Goal: Entertainment & Leisure: Consume media (video, audio)

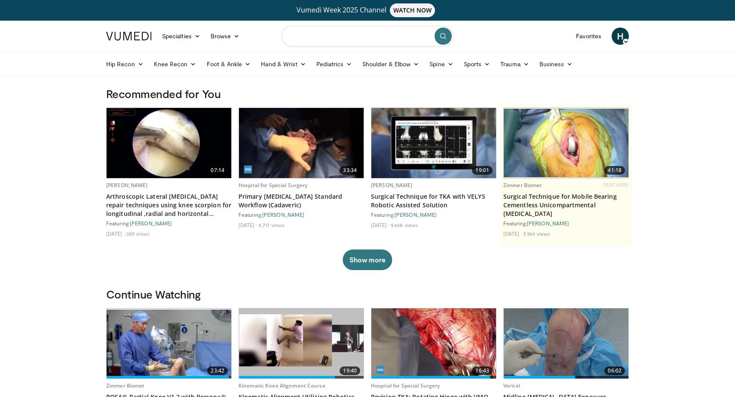
click at [347, 44] on input "Search topics, interventions" at bounding box center [368, 36] width 172 height 21
type input "********"
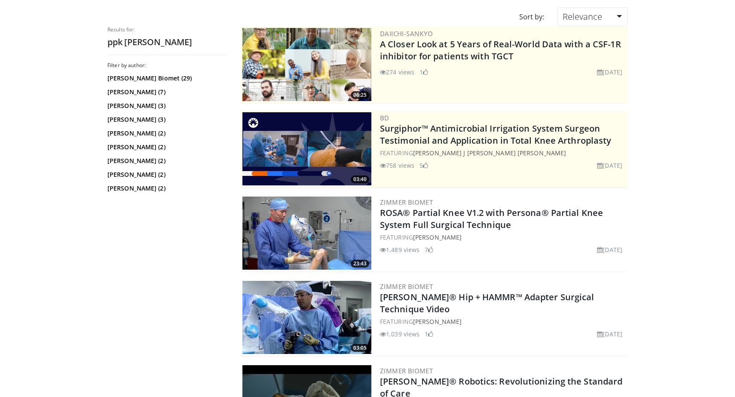
scroll to position [94, 0]
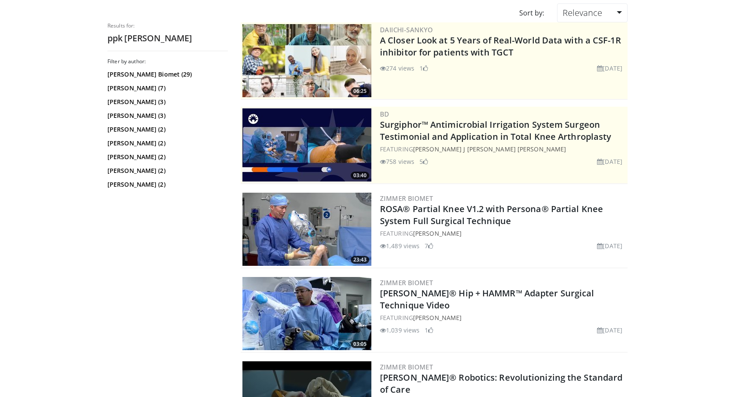
click at [325, 240] on img at bounding box center [306, 229] width 129 height 73
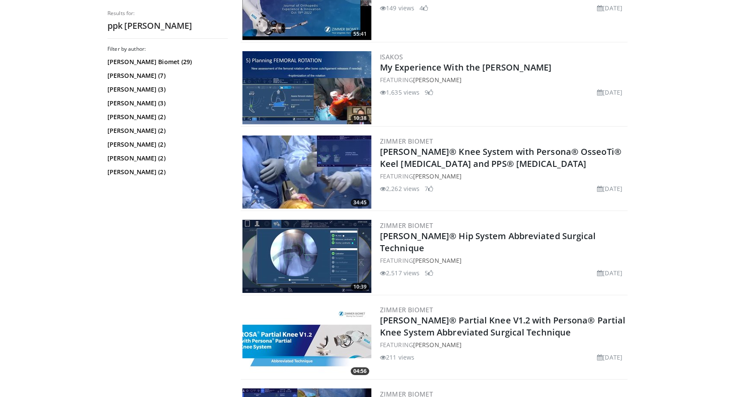
scroll to position [655, 0]
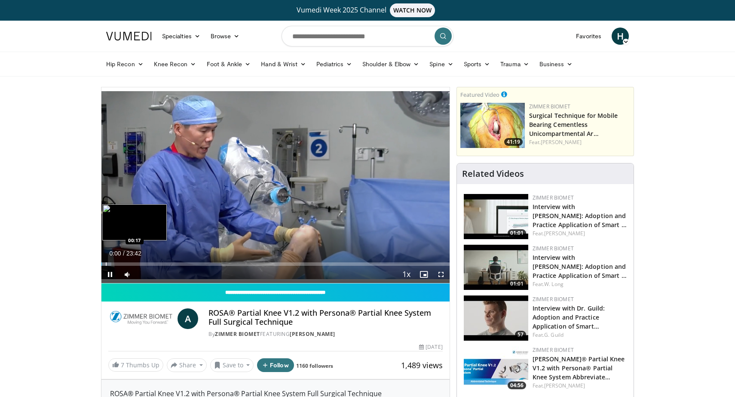
click at [106, 265] on div "Progress Bar" at bounding box center [106, 263] width 1 height 3
click at [108, 264] on div "Progress Bar" at bounding box center [107, 263] width 1 height 3
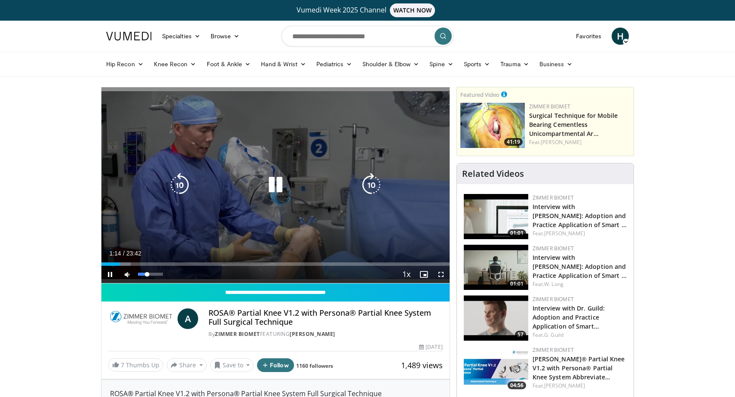
click at [144, 274] on video-js "**********" at bounding box center [275, 185] width 348 height 196
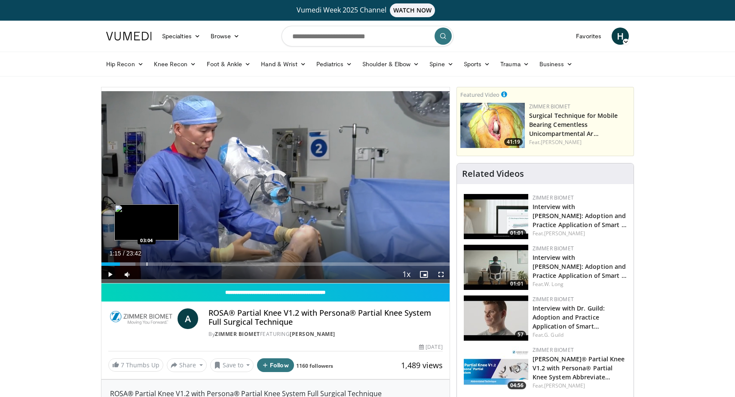
click at [147, 261] on div "Loaded : 9.76% 01:15 03:04" at bounding box center [275, 261] width 348 height 8
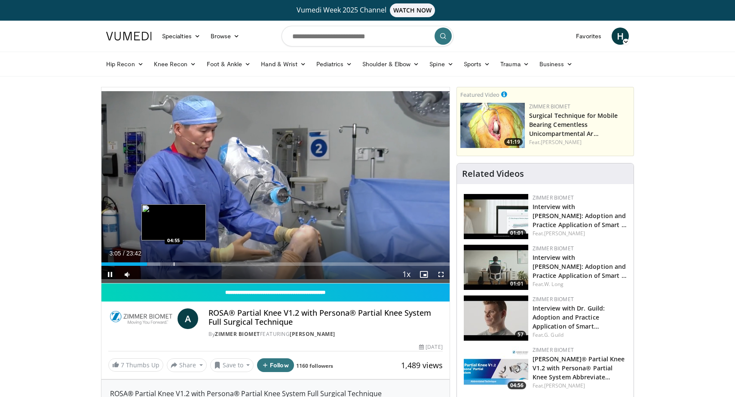
click at [174, 262] on div "Loaded : 16.89% 03:05 04:55" at bounding box center [275, 261] width 348 height 8
click at [190, 267] on div "Current Time 4:56 / Duration 23:42 Pause Skip Backward Skip Forward Mute 26% Lo…" at bounding box center [275, 274] width 348 height 17
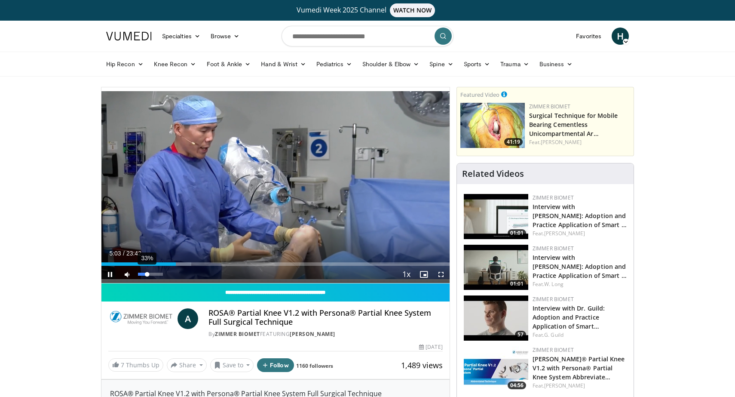
click at [146, 273] on video-js "**********" at bounding box center [275, 185] width 348 height 196
click at [146, 275] on div "Volume Level" at bounding box center [142, 274] width 8 height 3
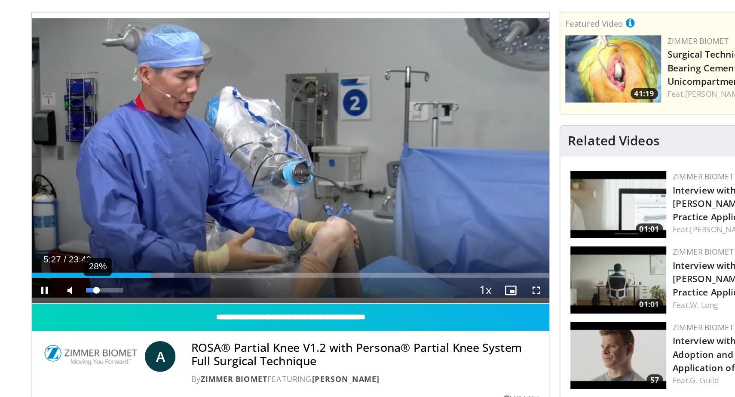
click at [145, 273] on div "Volume Level" at bounding box center [141, 274] width 7 height 3
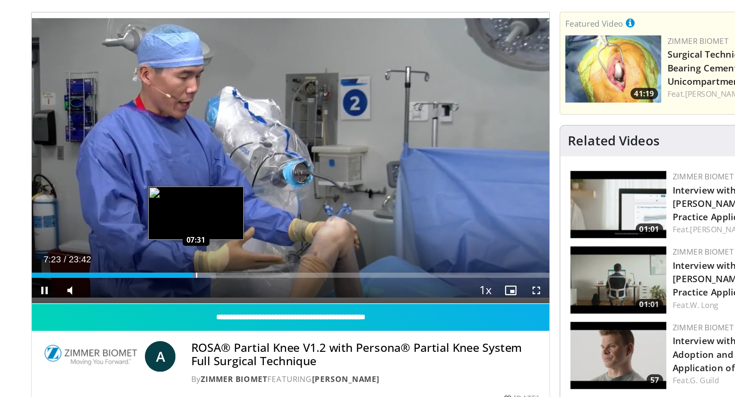
click at [212, 263] on div "Progress Bar" at bounding box center [212, 263] width 1 height 3
click at [217, 264] on div "Progress Bar" at bounding box center [217, 263] width 1 height 3
click at [221, 265] on video-js "**********" at bounding box center [275, 185] width 348 height 196
click at [222, 263] on div "Progress Bar" at bounding box center [222, 263] width 1 height 3
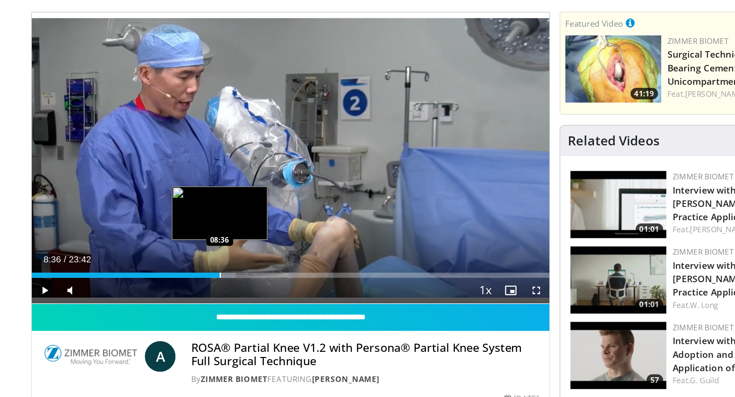
click at [228, 265] on div "Progress Bar" at bounding box center [228, 263] width 1 height 3
click at [234, 262] on div "Progress Bar" at bounding box center [234, 263] width 1 height 3
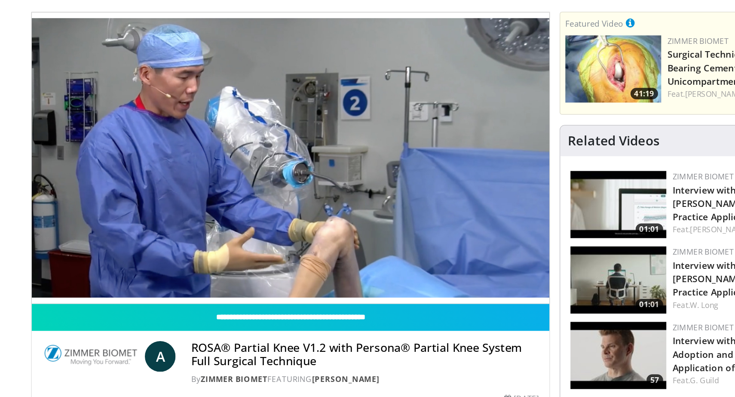
click at [236, 263] on div "10 seconds Tap to unmute" at bounding box center [275, 185] width 348 height 196
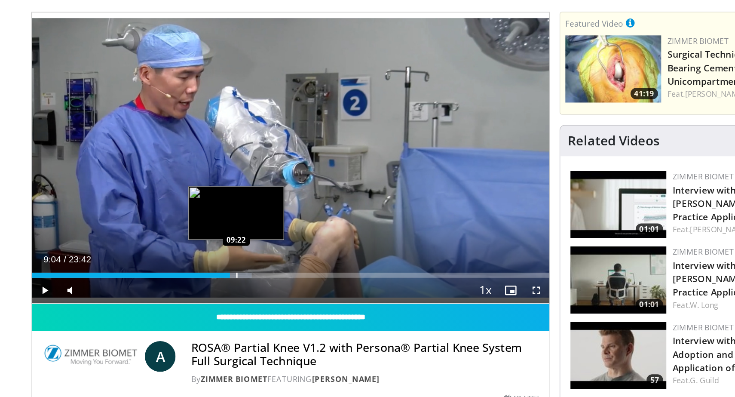
click at [239, 263] on div "Progress Bar" at bounding box center [239, 263] width 1 height 3
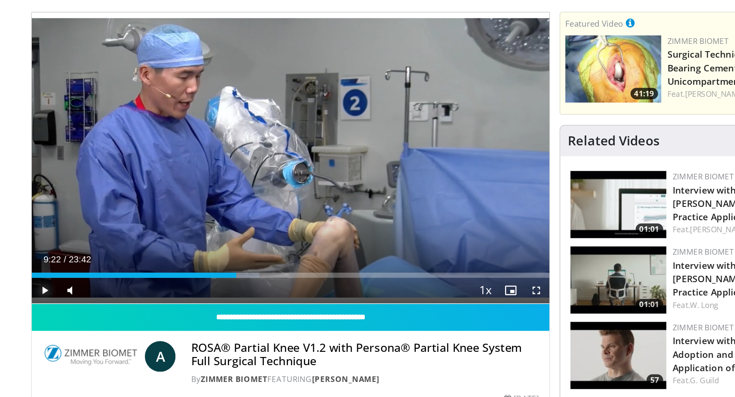
click at [112, 273] on span "Video Player" at bounding box center [109, 274] width 17 height 17
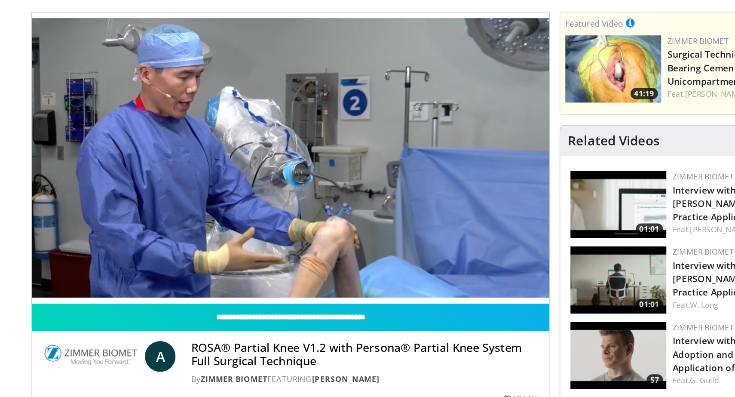
click at [263, 263] on div "10 seconds Tap to unmute" at bounding box center [275, 185] width 348 height 196
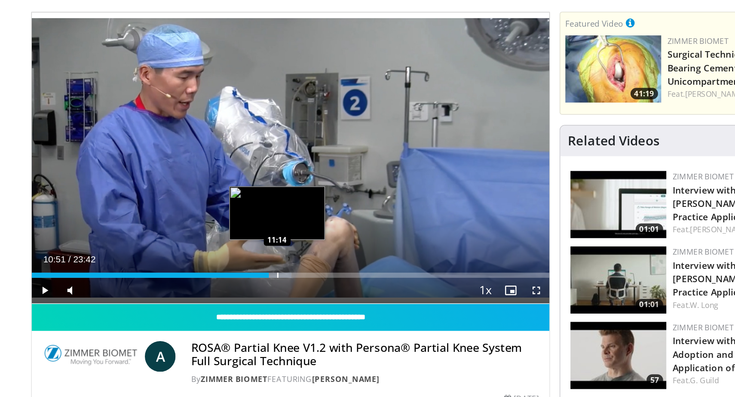
click at [266, 263] on div "Progress Bar" at bounding box center [266, 263] width 1 height 3
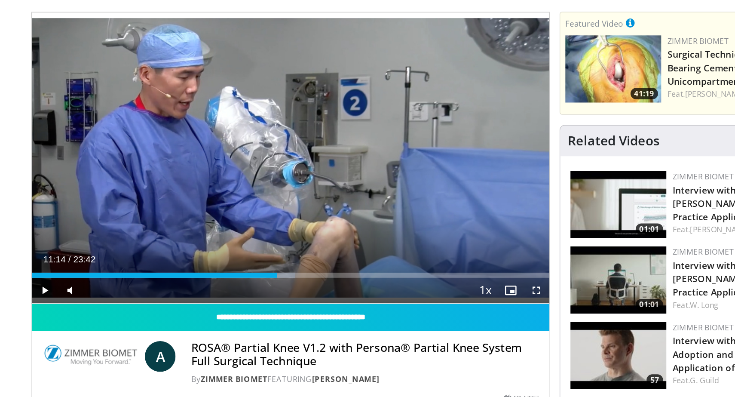
click at [265, 254] on div "Current Time 11:14 / Duration 23:42" at bounding box center [275, 253] width 348 height 8
click at [110, 272] on span "Video Player" at bounding box center [109, 274] width 17 height 17
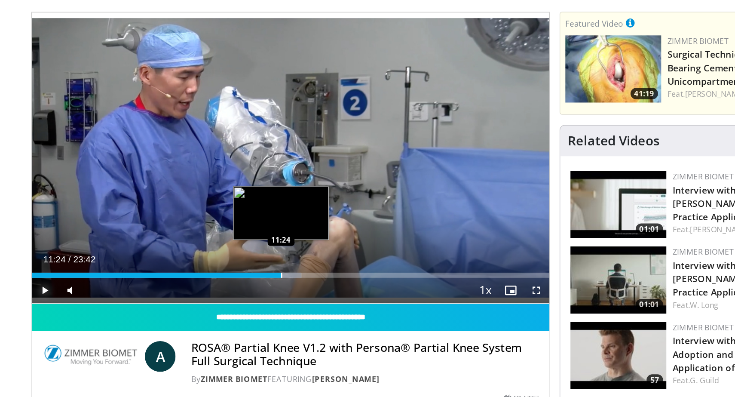
click at [269, 264] on div "Progress Bar" at bounding box center [269, 263] width 1 height 3
click at [279, 264] on div "Progress Bar" at bounding box center [279, 263] width 1 height 3
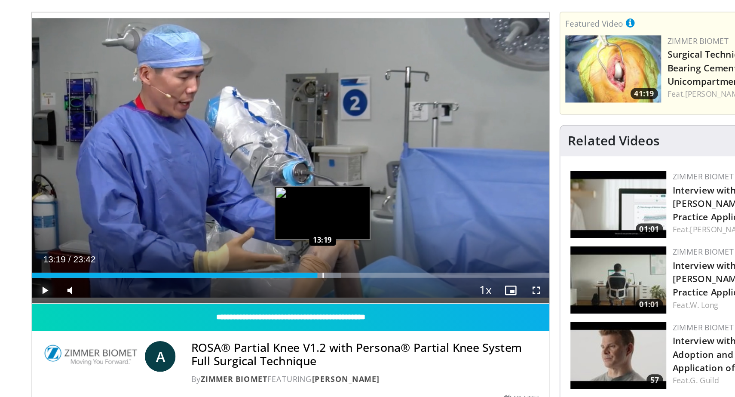
click at [297, 264] on div "Progress Bar" at bounding box center [297, 263] width 1 height 3
click at [302, 264] on div "Progress Bar" at bounding box center [302, 263] width 1 height 3
click at [304, 263] on div "Progress Bar" at bounding box center [304, 263] width 1 height 3
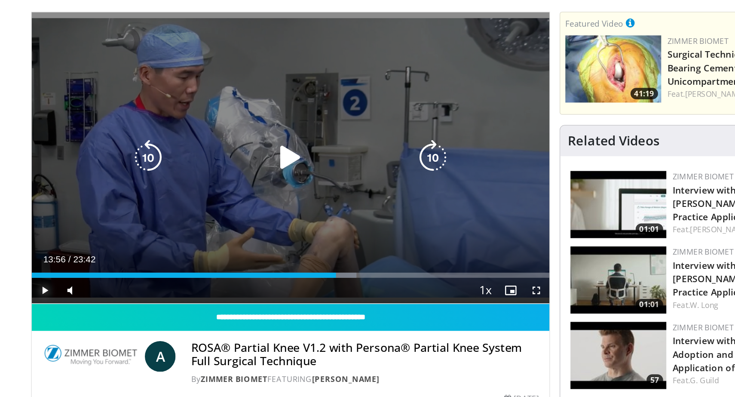
click at [306, 263] on div "Loaded : 62.75% 13:51 13:50" at bounding box center [275, 263] width 348 height 3
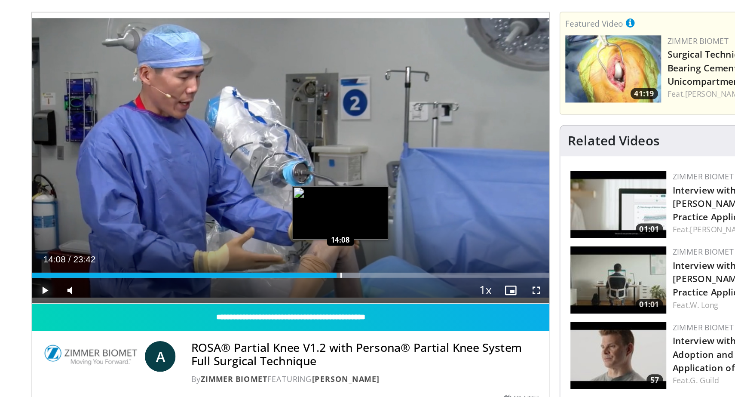
click at [309, 265] on div "Progress Bar" at bounding box center [309, 263] width 1 height 3
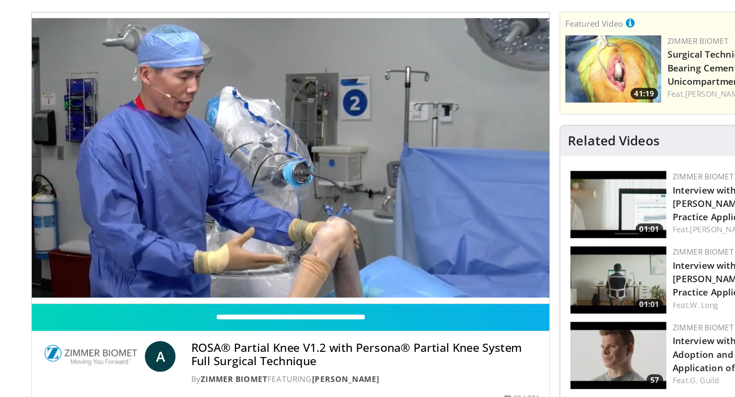
click at [312, 264] on div "10 seconds Tap to unmute" at bounding box center [275, 185] width 348 height 196
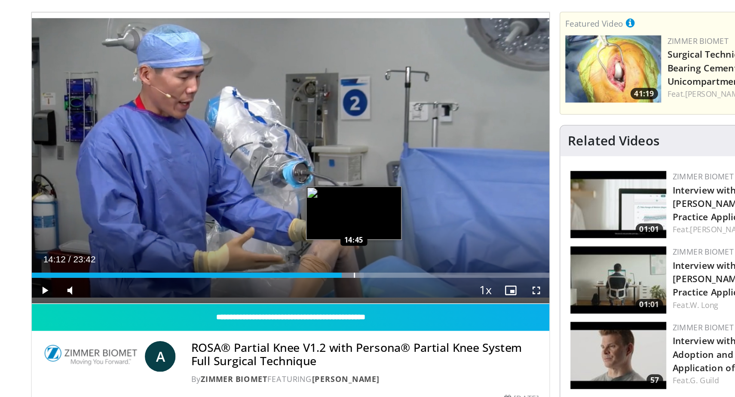
click at [318, 262] on div "Progress Bar" at bounding box center [318, 263] width 1 height 3
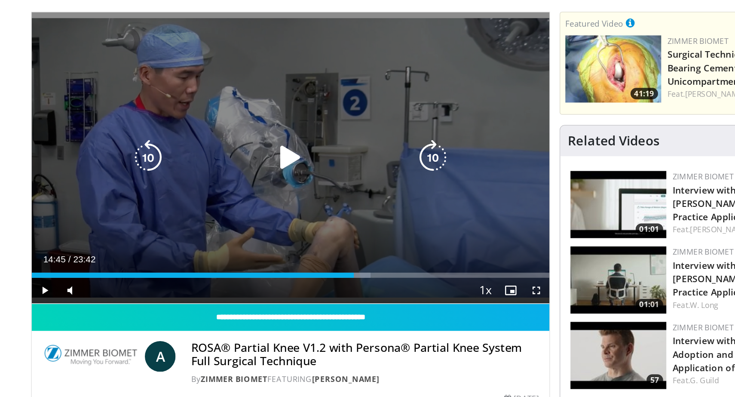
click at [293, 240] on div "10 seconds Tap to unmute" at bounding box center [275, 185] width 348 height 196
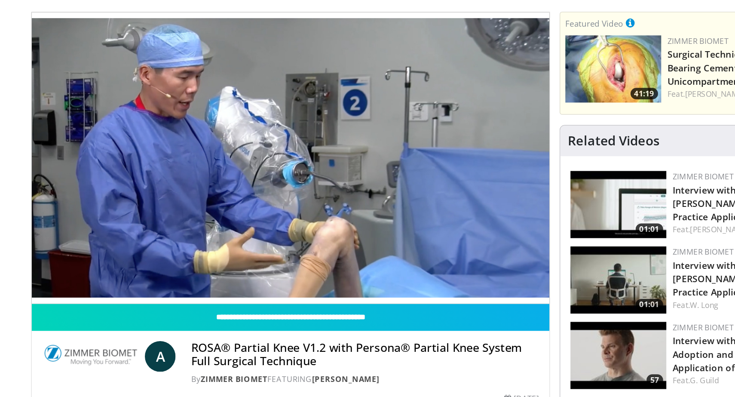
click at [322, 265] on div "10 seconds Tap to unmute" at bounding box center [275, 185] width 348 height 196
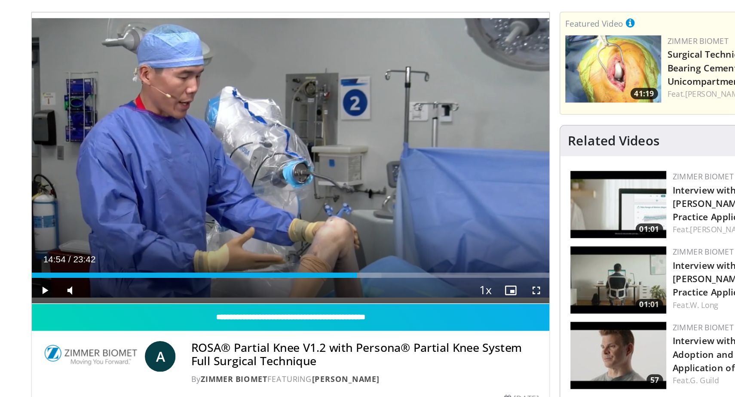
click at [322, 266] on div "Current Time 14:54 / Duration 23:42 Play Skip Backward Skip Forward Mute 100% L…" at bounding box center [275, 274] width 348 height 17
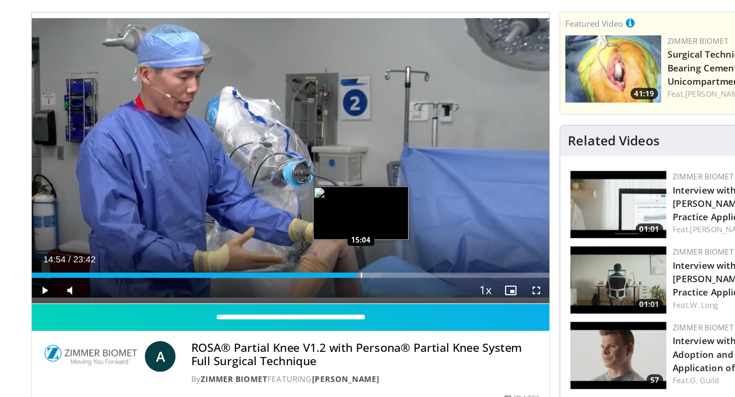
click at [323, 265] on div "Progress Bar" at bounding box center [323, 263] width 1 height 3
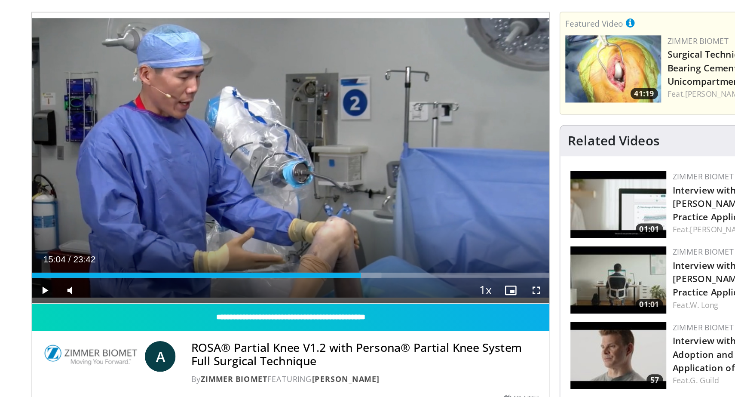
click at [303, 251] on div "Current Time 15:04 / Duration 23:42" at bounding box center [275, 253] width 348 height 8
click at [105, 275] on span "Video Player" at bounding box center [109, 274] width 17 height 17
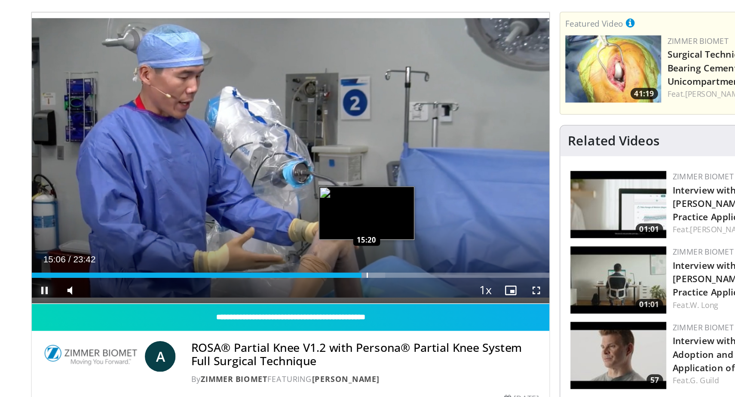
click at [327, 262] on div "Loaded : 68.25% 15:06 15:20" at bounding box center [275, 261] width 348 height 8
click at [330, 263] on div "Progress Bar" at bounding box center [330, 263] width 1 height 3
click at [331, 263] on div "Progress Bar" at bounding box center [331, 263] width 1 height 3
click at [334, 264] on div "Progress Bar" at bounding box center [334, 263] width 1 height 3
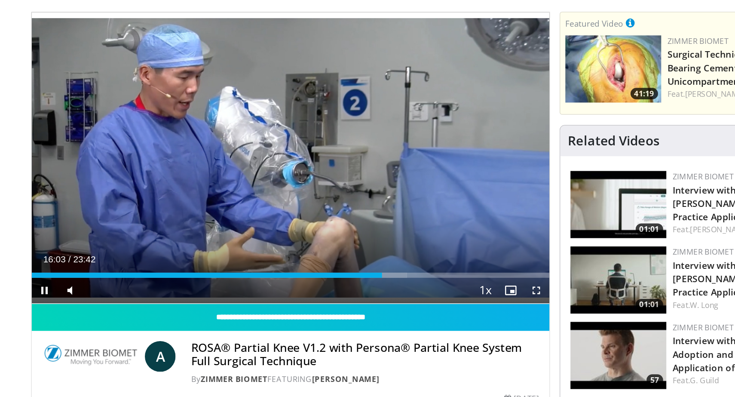
click at [340, 266] on div "Current Time 16:03 / Duration 23:42 Pause Skip Backward Skip Forward Mute 100% …" at bounding box center [275, 274] width 348 height 17
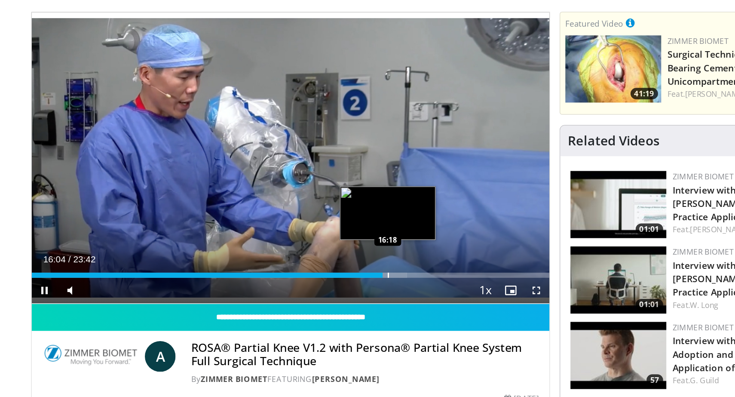
click at [341, 264] on div "Progress Bar" at bounding box center [341, 263] width 1 height 3
click at [345, 264] on div "Progress Bar" at bounding box center [345, 263] width 1 height 3
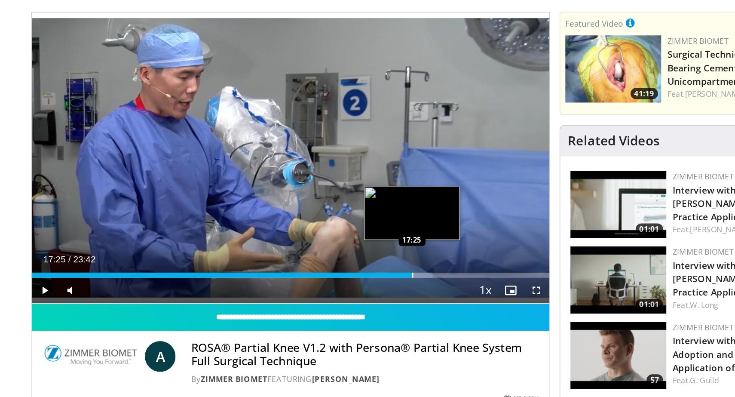
click at [357, 265] on div "Loaded : 77.39% 17:14 17:25" at bounding box center [275, 263] width 348 height 3
click at [360, 264] on div "Progress Bar" at bounding box center [360, 263] width 1 height 3
click at [364, 263] on div "Progress Bar" at bounding box center [364, 263] width 1 height 3
click at [366, 265] on div "Progress Bar" at bounding box center [366, 263] width 1 height 3
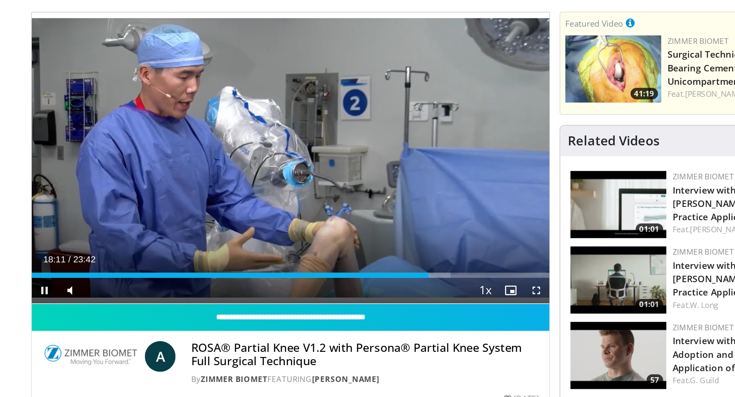
click at [372, 266] on div "Current Time 18:11 / Duration 23:42 Pause Skip Backward Skip Forward Mute 100% …" at bounding box center [275, 274] width 348 height 17
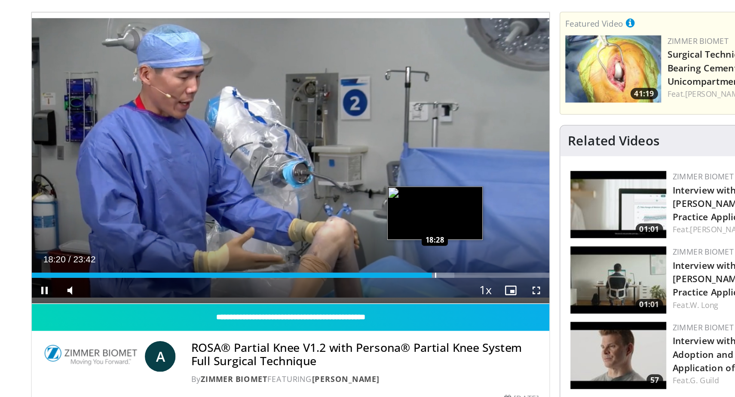
click at [373, 264] on div "Progress Bar" at bounding box center [373, 263] width 1 height 3
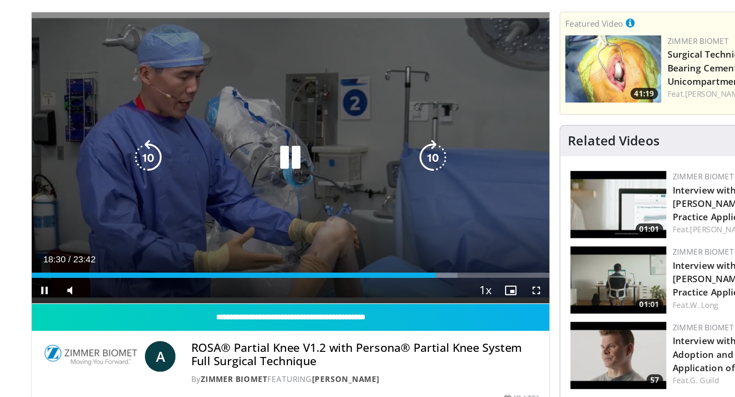
click at [371, 264] on div "Loaded : 82.28% 18:30 18:30" at bounding box center [275, 263] width 348 height 3
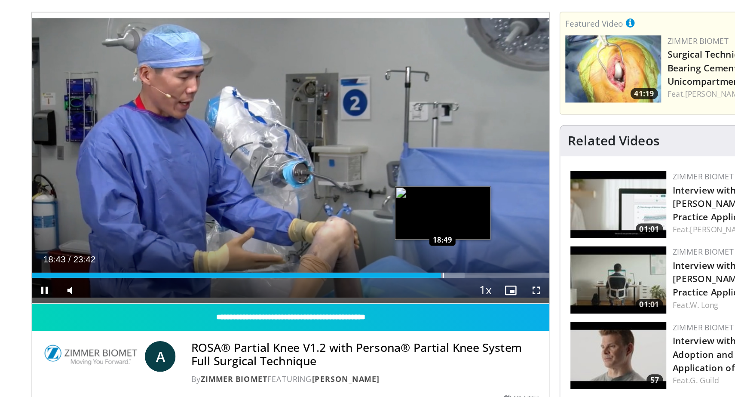
click at [378, 264] on div "Progress Bar" at bounding box center [378, 263] width 1 height 3
click at [382, 265] on div "Progress Bar" at bounding box center [382, 263] width 1 height 3
click at [384, 265] on div "Progress Bar" at bounding box center [384, 263] width 1 height 3
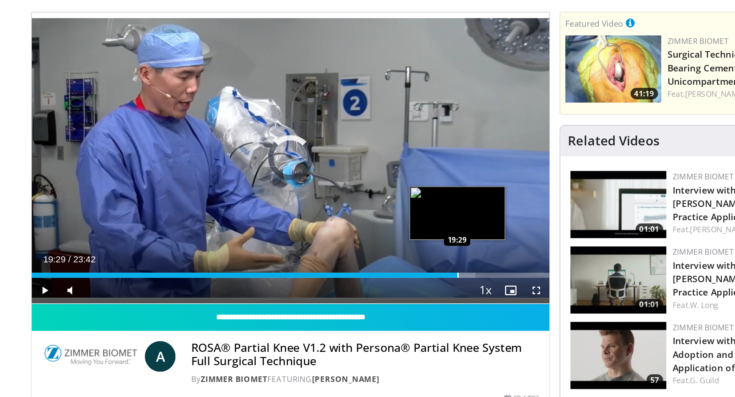
click at [387, 260] on div "Loaded : 85.76% 19:29 19:29" at bounding box center [275, 261] width 348 height 8
click at [390, 265] on div "Progress Bar" at bounding box center [390, 263] width 1 height 3
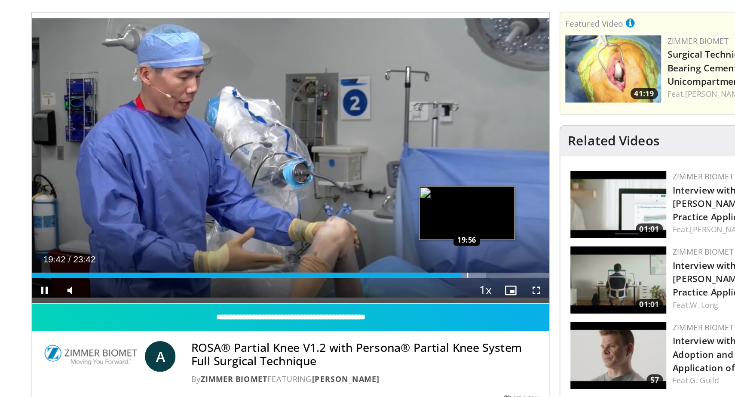
click at [394, 265] on div "Progress Bar" at bounding box center [394, 263] width 1 height 3
click at [398, 265] on div "Progress Bar" at bounding box center [398, 263] width 1 height 3
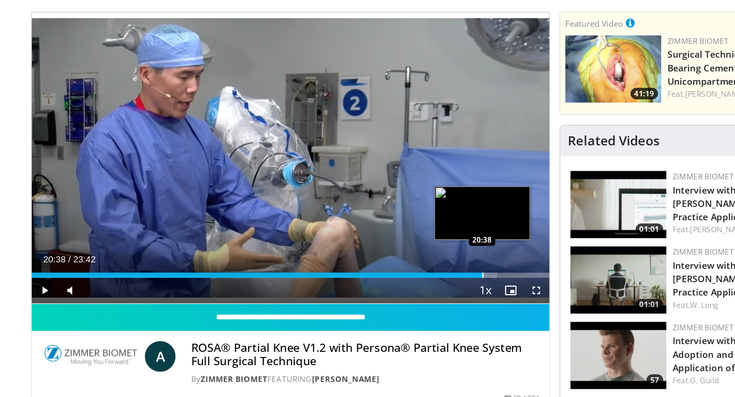
click at [404, 263] on div "Progress Bar" at bounding box center [404, 263] width 1 height 3
click at [410, 261] on div "Loaded : 92.04% 20:46 21:02" at bounding box center [275, 261] width 348 height 8
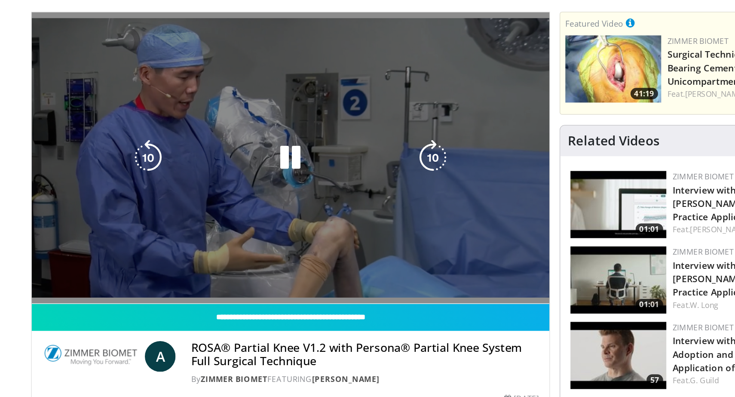
click at [416, 263] on div "10 seconds Tap to unmute" at bounding box center [275, 185] width 348 height 196
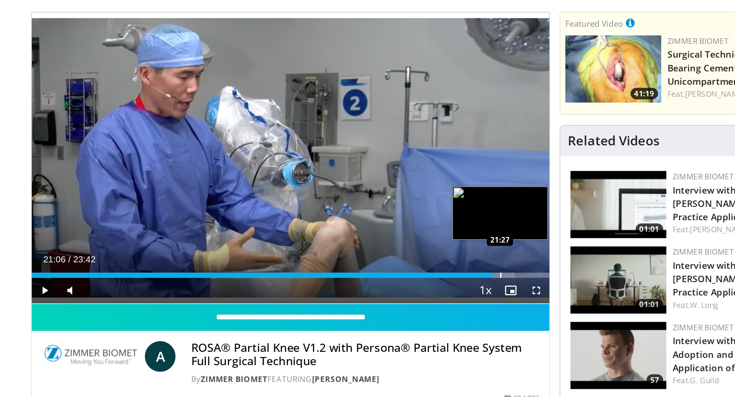
click at [416, 263] on div "Progress Bar" at bounding box center [416, 263] width 1 height 3
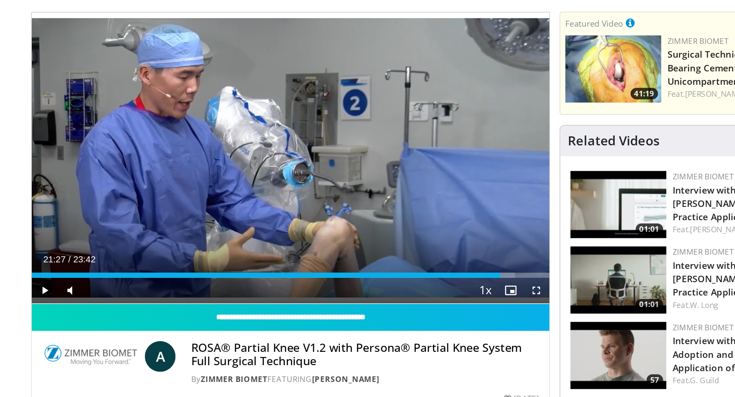
click at [391, 252] on div "Current Time 21:27 / Duration 23:42" at bounding box center [275, 253] width 348 height 8
click at [106, 275] on span "Video Player" at bounding box center [109, 274] width 17 height 17
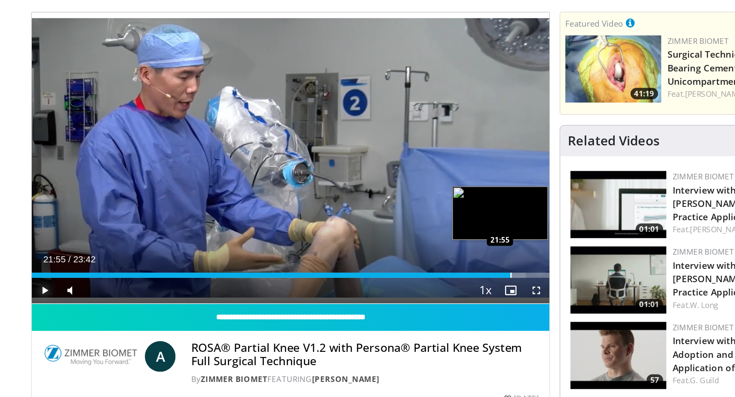
click at [423, 264] on div "Progress Bar" at bounding box center [423, 263] width 1 height 3
click at [426, 264] on div "Progress Bar" at bounding box center [426, 263] width 1 height 3
click at [430, 263] on div "Progress Bar" at bounding box center [430, 263] width 1 height 3
click at [432, 263] on div "Progress Bar" at bounding box center [432, 263] width 1 height 3
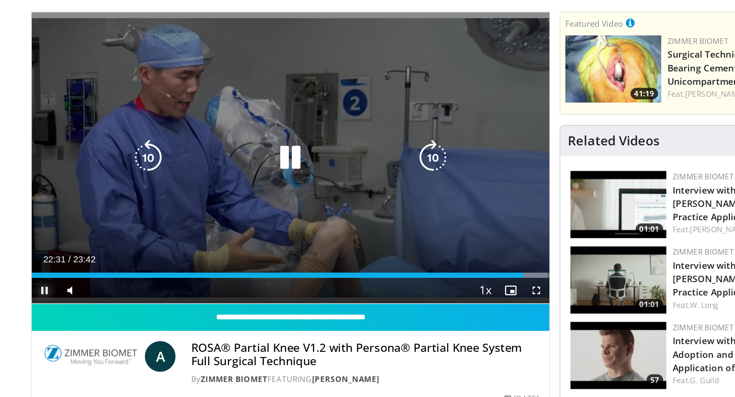
click at [435, 263] on div "Progress Bar" at bounding box center [436, 263] width 23 height 3
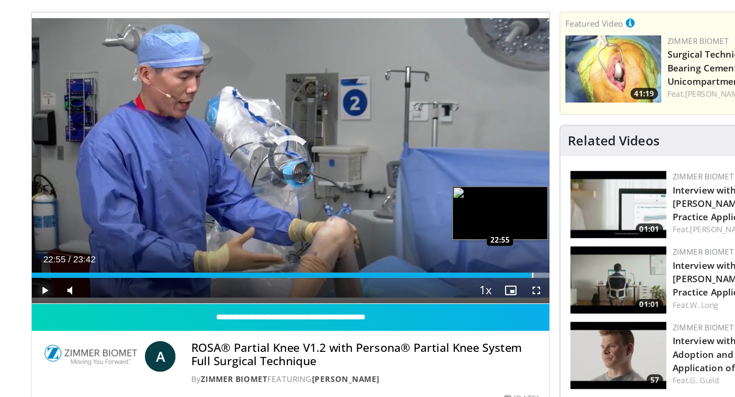
click at [438, 264] on div "Progress Bar" at bounding box center [438, 263] width 1 height 3
